Goal: Entertainment & Leisure: Consume media (video, audio)

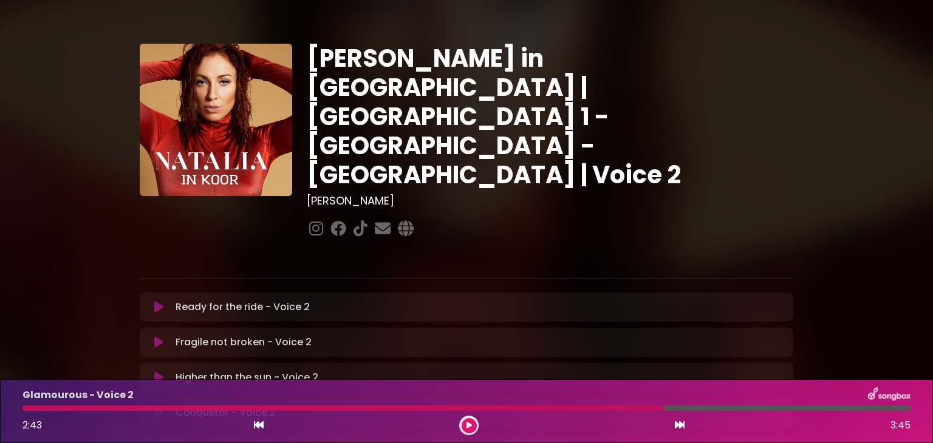
scroll to position [362, 0]
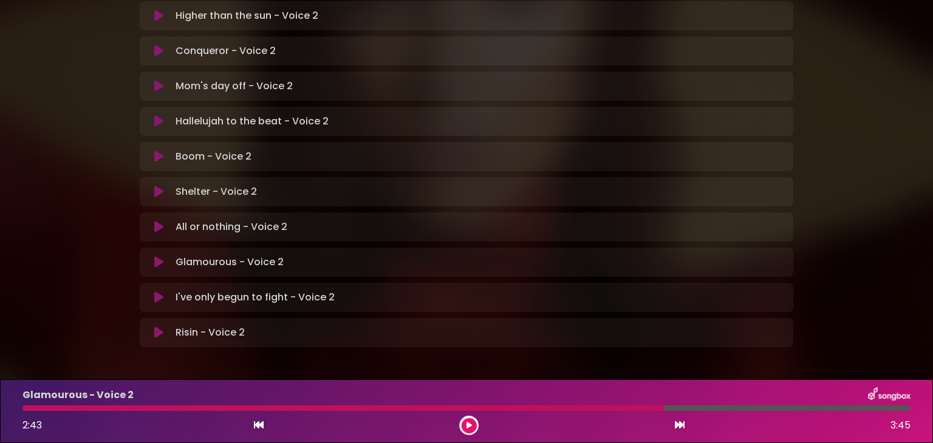
click at [202, 255] on p "Glamourous - Voice 2 Loading Track..." at bounding box center [230, 262] width 108 height 15
click at [163, 256] on icon at bounding box center [158, 262] width 9 height 12
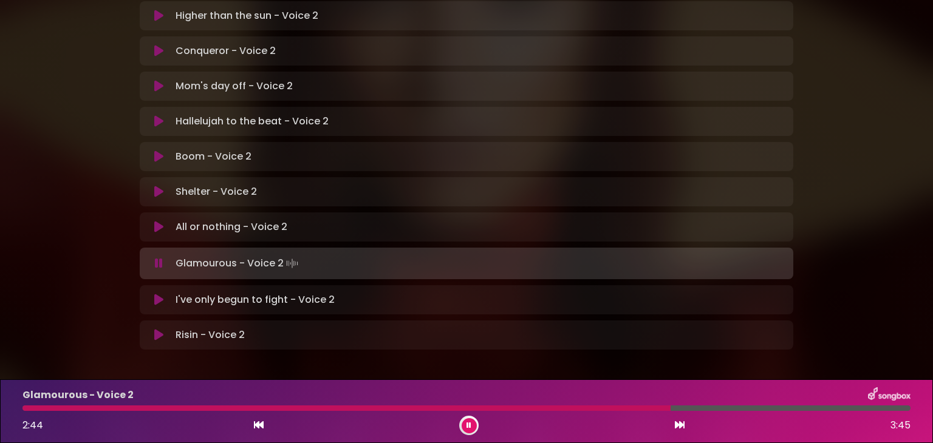
click at [27, 408] on div at bounding box center [346, 408] width 648 height 5
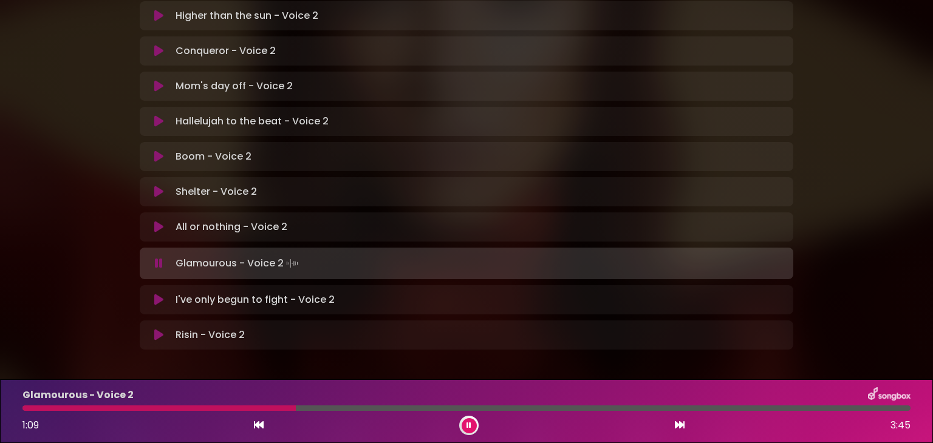
click at [68, 411] on div "Glamourous - Voice 2 1:09 3:45" at bounding box center [466, 411] width 903 height 48
click at [68, 411] on div "Glamourous - Voice 2 1:10 3:45" at bounding box center [466, 411] width 903 height 48
click at [466, 429] on button at bounding box center [469, 425] width 15 height 15
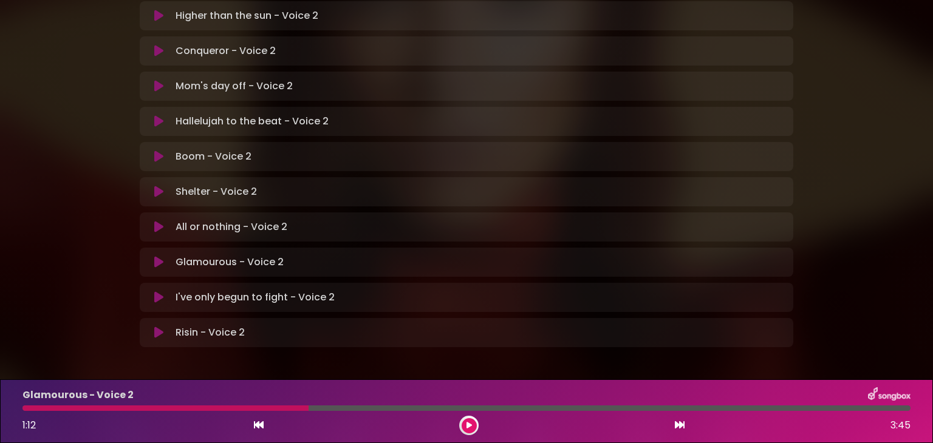
click at [468, 426] on icon at bounding box center [468, 425] width 5 height 7
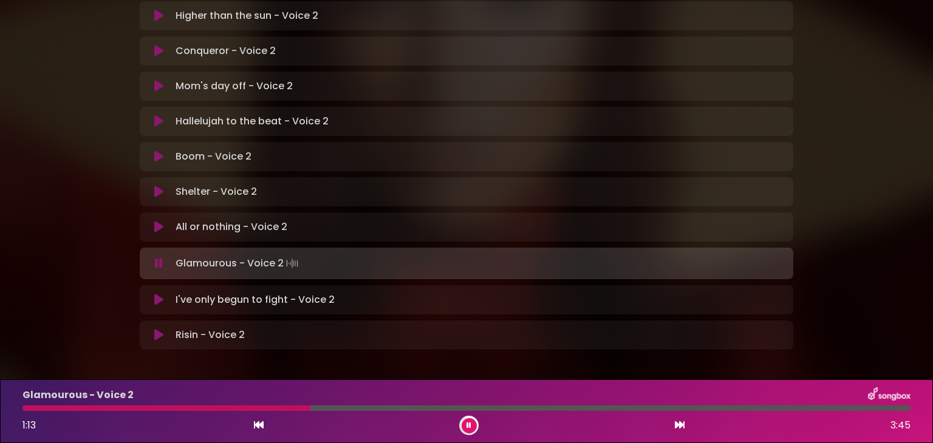
click at [468, 426] on icon at bounding box center [468, 425] width 5 height 7
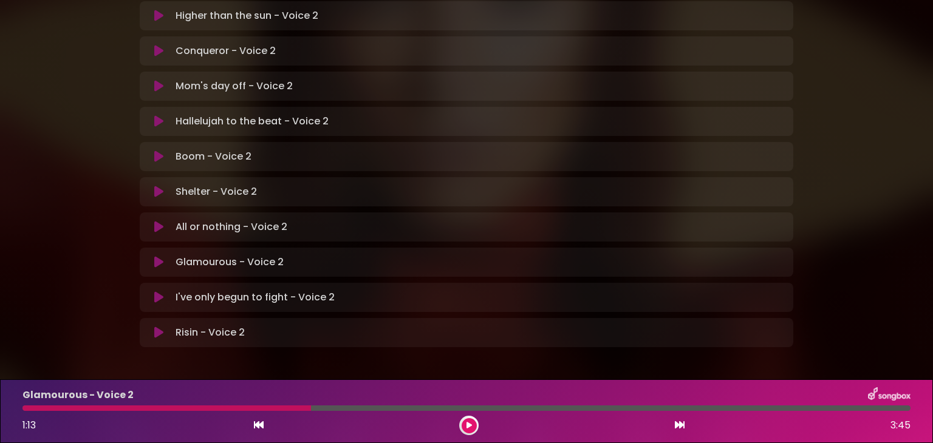
click at [107, 409] on div at bounding box center [166, 408] width 288 height 5
click at [69, 408] on div at bounding box center [166, 408] width 288 height 5
click at [468, 426] on icon at bounding box center [468, 425] width 5 height 7
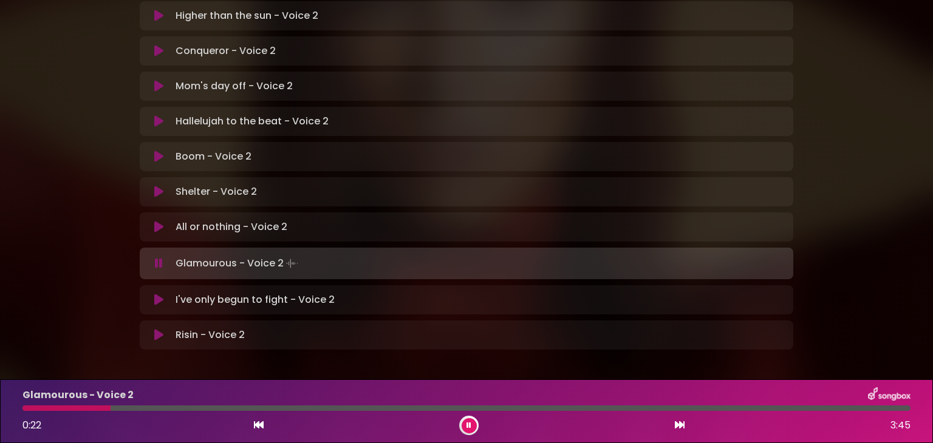
click at [111, 414] on div "Glamourous - Voice 2 0:22 3:45" at bounding box center [466, 411] width 903 height 48
click at [113, 409] on div at bounding box center [80, 408] width 117 height 5
click at [113, 409] on div at bounding box center [78, 408] width 112 height 5
click at [113, 409] on div at bounding box center [78, 408] width 113 height 5
click at [113, 409] on div at bounding box center [80, 408] width 117 height 5
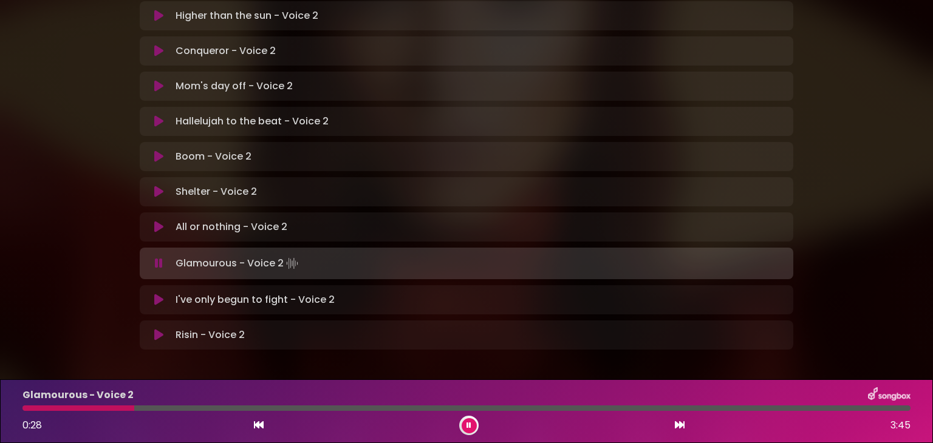
click at [113, 409] on div at bounding box center [78, 408] width 112 height 5
click at [113, 409] on div at bounding box center [79, 408] width 114 height 5
click at [113, 409] on div at bounding box center [80, 408] width 117 height 5
click at [113, 409] on div at bounding box center [81, 408] width 118 height 5
click at [113, 409] on div at bounding box center [80, 408] width 117 height 5
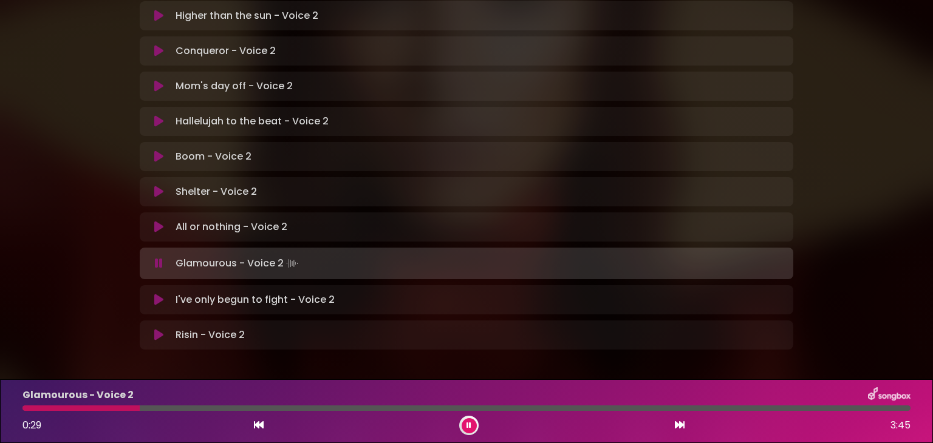
click at [113, 409] on div at bounding box center [80, 408] width 117 height 5
click at [113, 409] on div at bounding box center [80, 408] width 116 height 5
click at [113, 409] on div at bounding box center [79, 408] width 114 height 5
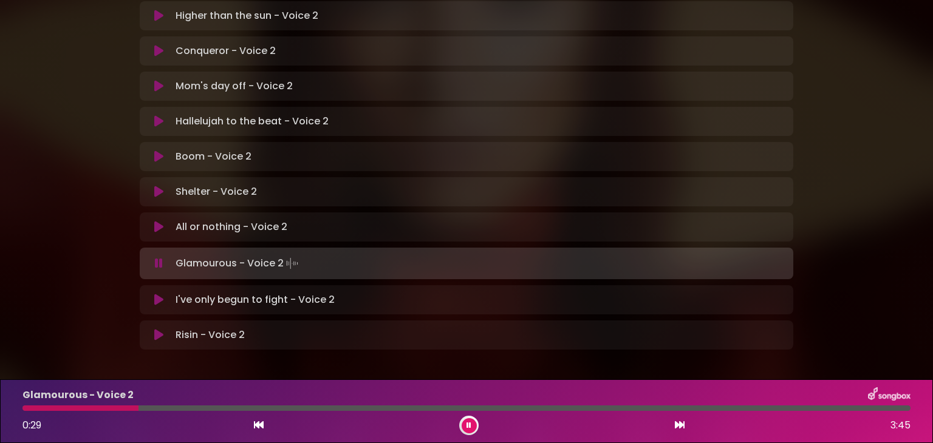
click at [113, 409] on div at bounding box center [80, 408] width 116 height 5
click at [113, 409] on div at bounding box center [80, 408] width 117 height 5
click at [466, 426] on icon at bounding box center [468, 425] width 5 height 7
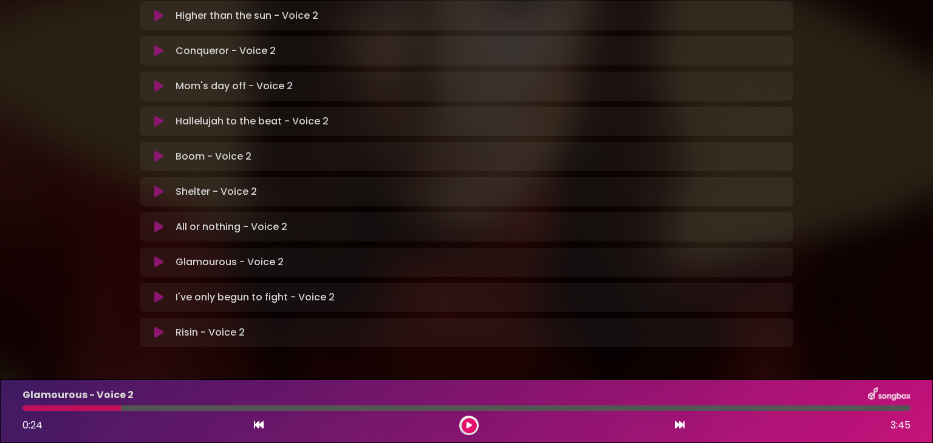
click at [467, 424] on icon at bounding box center [468, 425] width 5 height 7
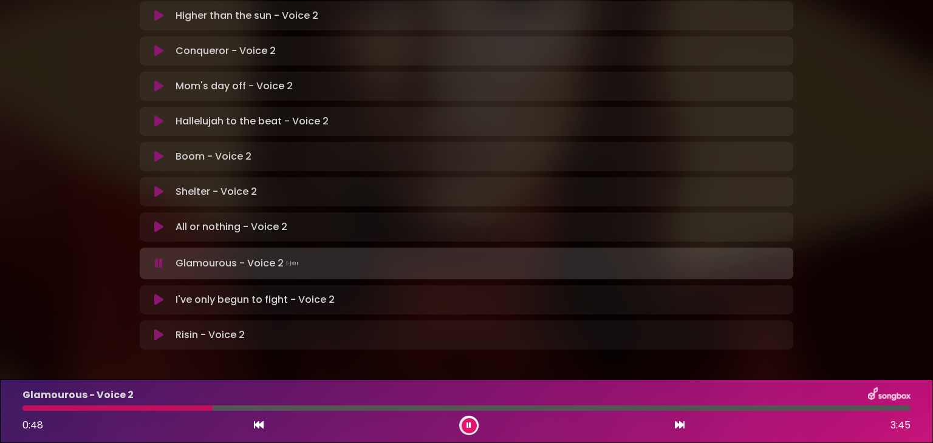
click at [117, 409] on div at bounding box center [117, 408] width 190 height 5
click at [117, 409] on div at bounding box center [75, 408] width 107 height 5
click at [117, 409] on div at bounding box center [79, 408] width 114 height 5
click at [117, 409] on div at bounding box center [70, 408] width 97 height 5
click at [117, 409] on div at bounding box center [126, 408] width 208 height 5
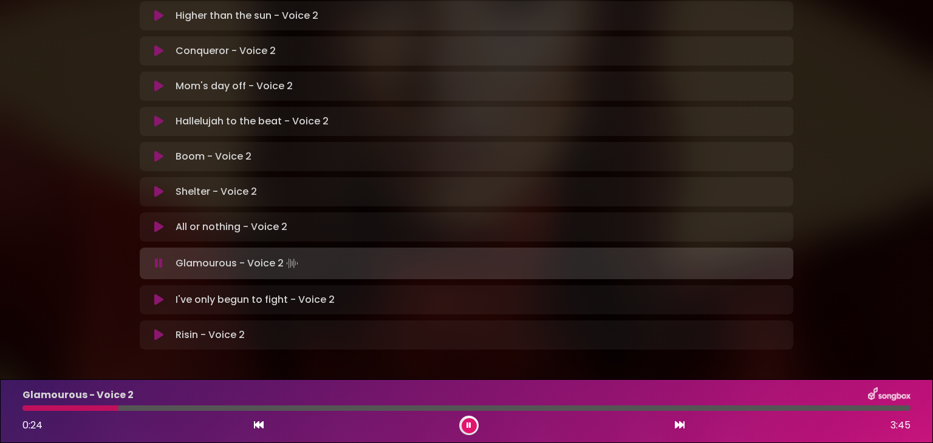
click at [117, 409] on div at bounding box center [70, 408] width 96 height 5
click at [117, 409] on div at bounding box center [136, 408] width 228 height 5
click at [469, 425] on icon at bounding box center [468, 425] width 5 height 7
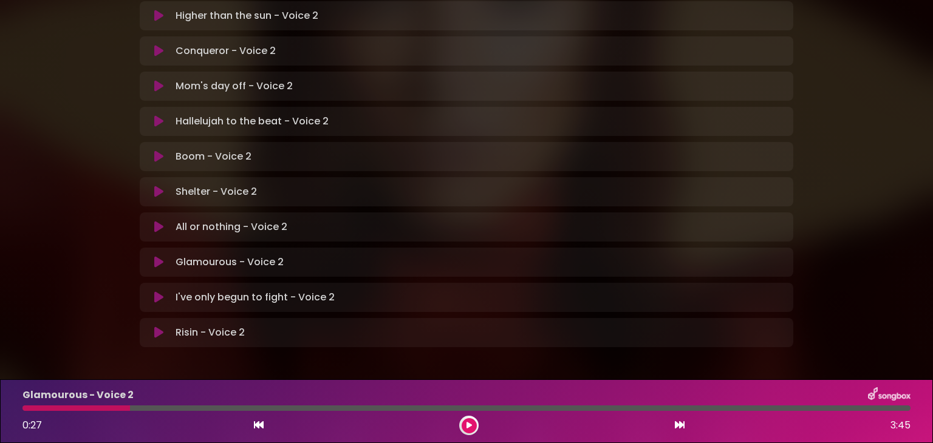
click at [117, 406] on div at bounding box center [75, 408] width 107 height 5
click at [117, 409] on div at bounding box center [75, 408] width 107 height 5
click at [469, 428] on icon at bounding box center [468, 425] width 5 height 7
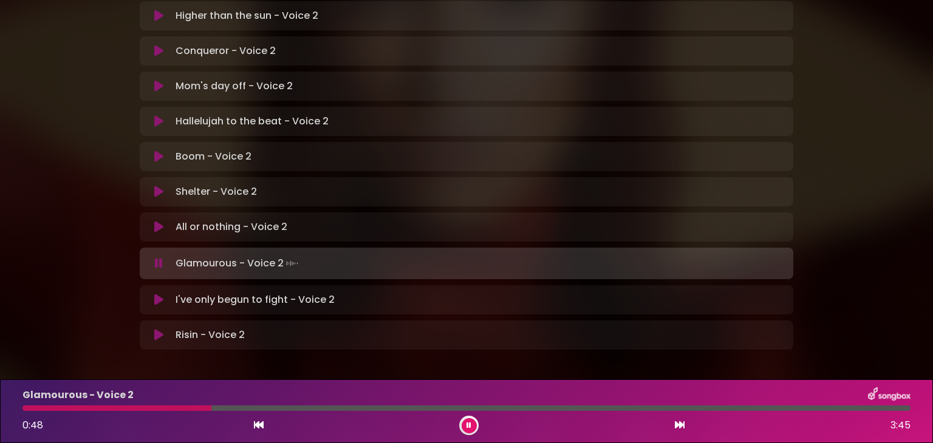
click at [117, 404] on div "Glamourous - Voice 2 0:48 3:45" at bounding box center [466, 411] width 903 height 48
click at [120, 408] on div at bounding box center [118, 408] width 193 height 5
click at [115, 409] on div at bounding box center [74, 408] width 105 height 5
click at [115, 409] on div at bounding box center [137, 408] width 231 height 5
click at [115, 409] on div at bounding box center [156, 408] width 268 height 5
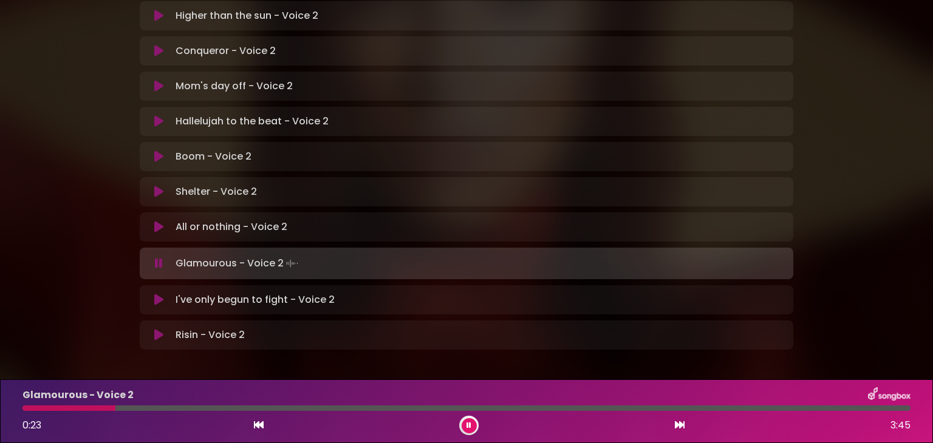
click at [115, 409] on div at bounding box center [466, 408] width 888 height 5
click at [115, 409] on div at bounding box center [158, 408] width 272 height 5
click at [115, 409] on div at bounding box center [156, 408] width 269 height 5
click at [115, 409] on div at bounding box center [157, 408] width 271 height 5
click at [474, 428] on button at bounding box center [469, 425] width 15 height 15
